Goal: Information Seeking & Learning: Compare options

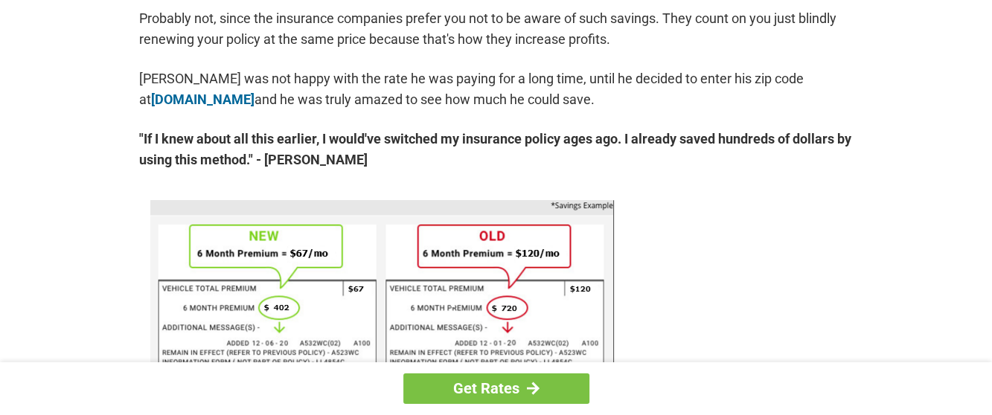
scroll to position [942, 0]
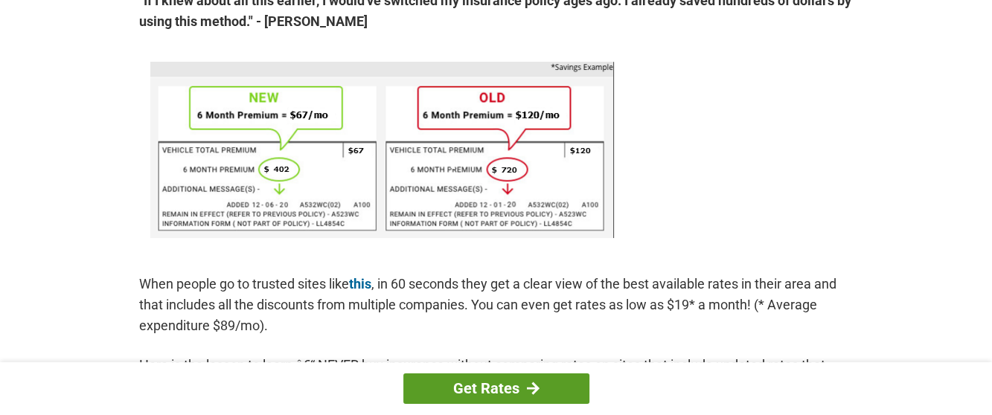
click at [536, 393] on div at bounding box center [533, 388] width 13 height 13
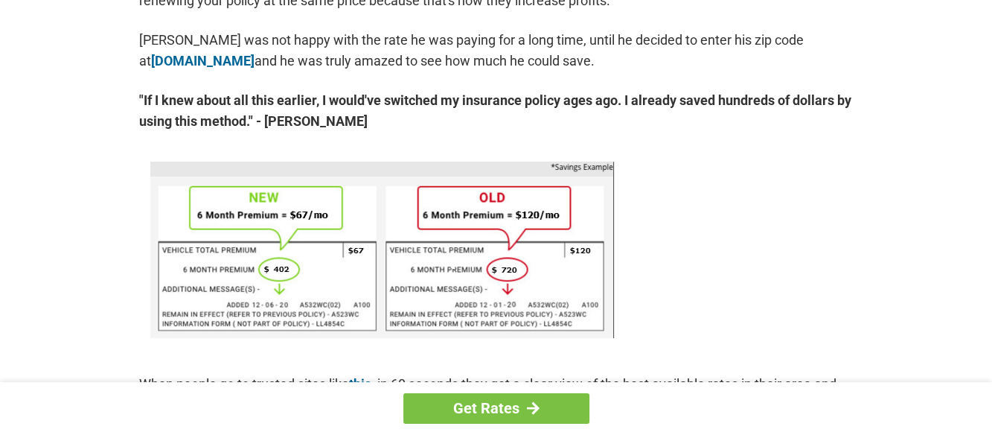
scroll to position [911, 0]
